Goal: Task Accomplishment & Management: Manage account settings

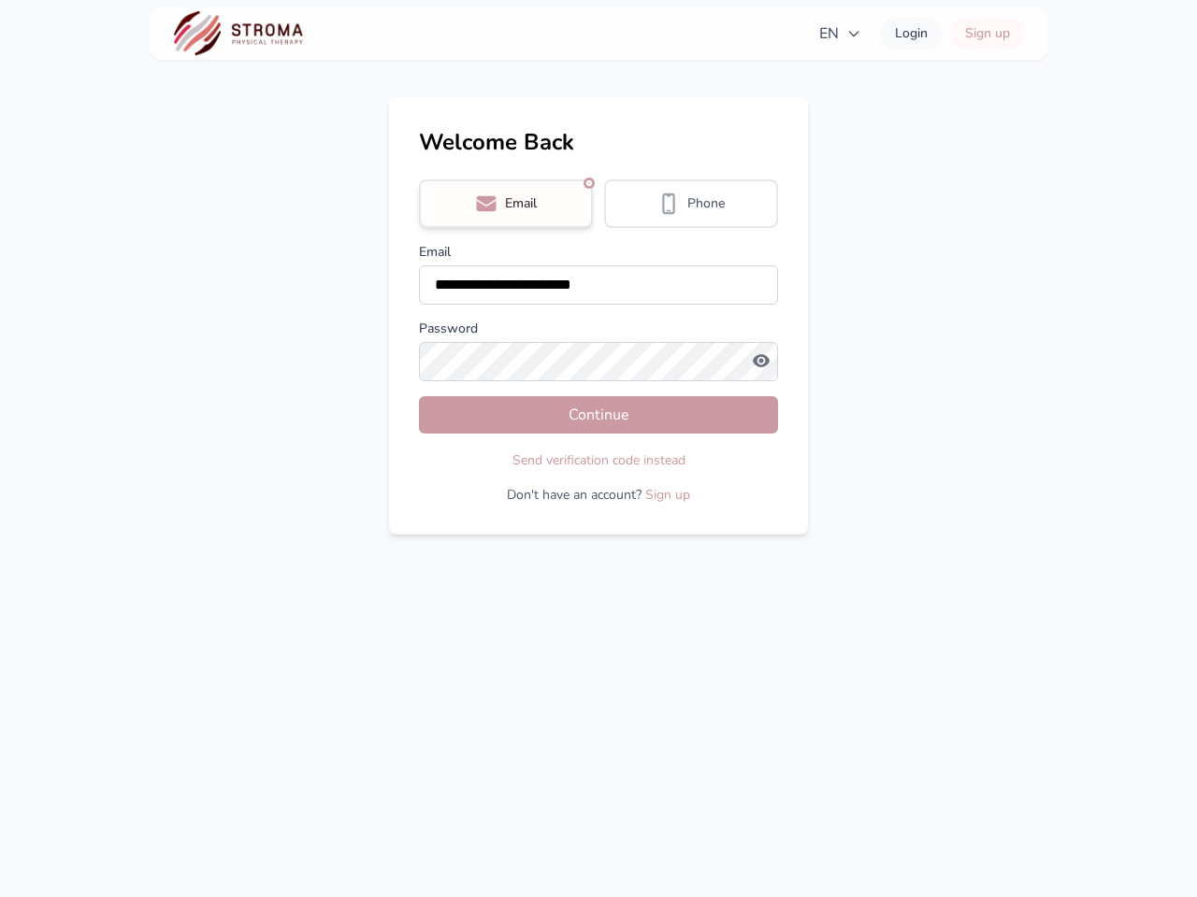
click at [598, 449] on div "Send verification code instead" at bounding box center [598, 460] width 359 height 22
click at [839, 34] on span "EN" at bounding box center [840, 33] width 42 height 22
click at [506, 204] on div "**********" at bounding box center [598, 448] width 1197 height 897
click at [691, 204] on span "Phone" at bounding box center [705, 203] width 37 height 19
